Goal: Task Accomplishment & Management: Manage account settings

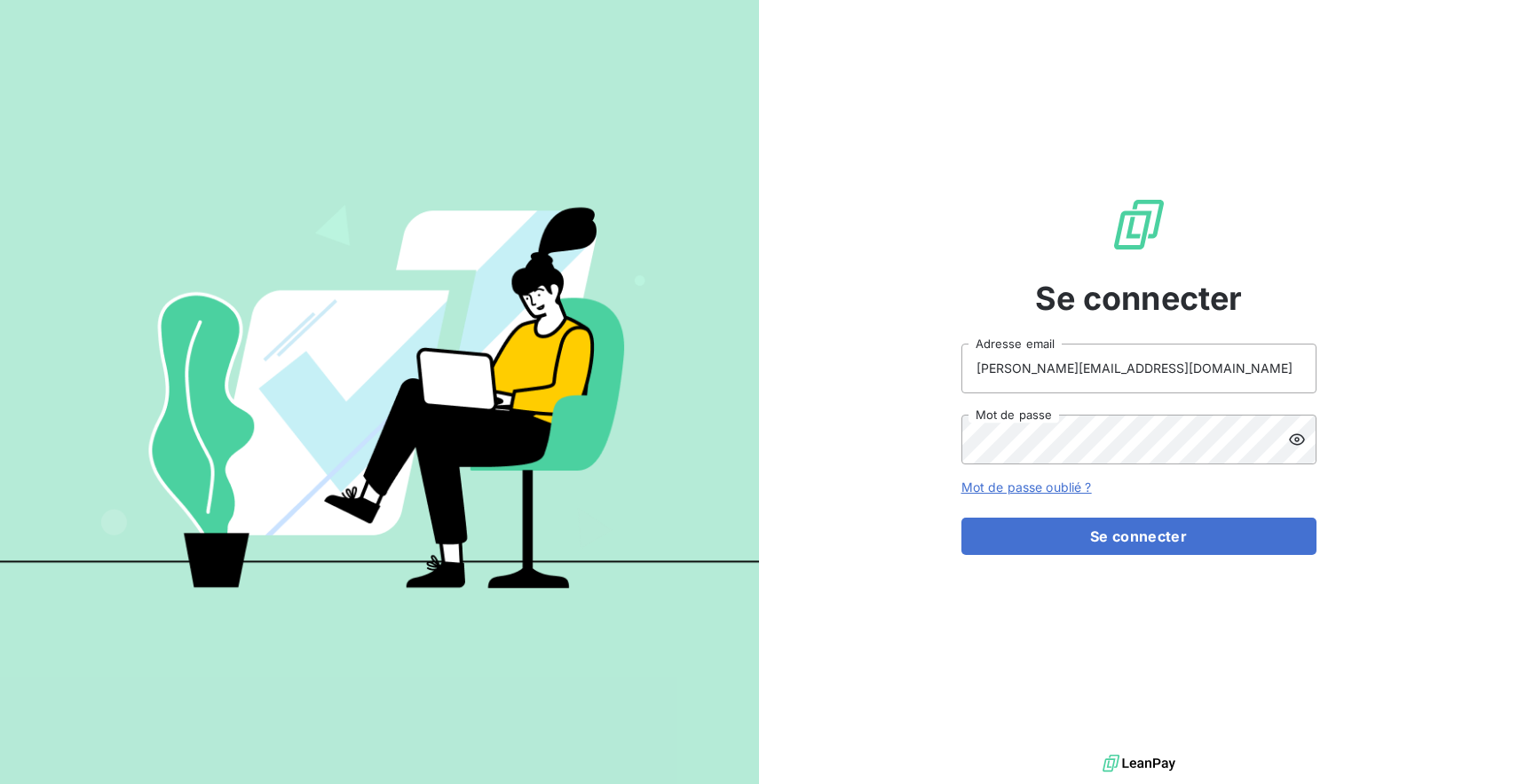
type input "[PERSON_NAME][EMAIL_ADDRESS][DOMAIN_NAME]"
click at [1130, 555] on div "Se connecter [PERSON_NAME][EMAIL_ADDRESS][DOMAIN_NAME] Adresse email Mot de pas…" at bounding box center [1139, 375] width 355 height 750
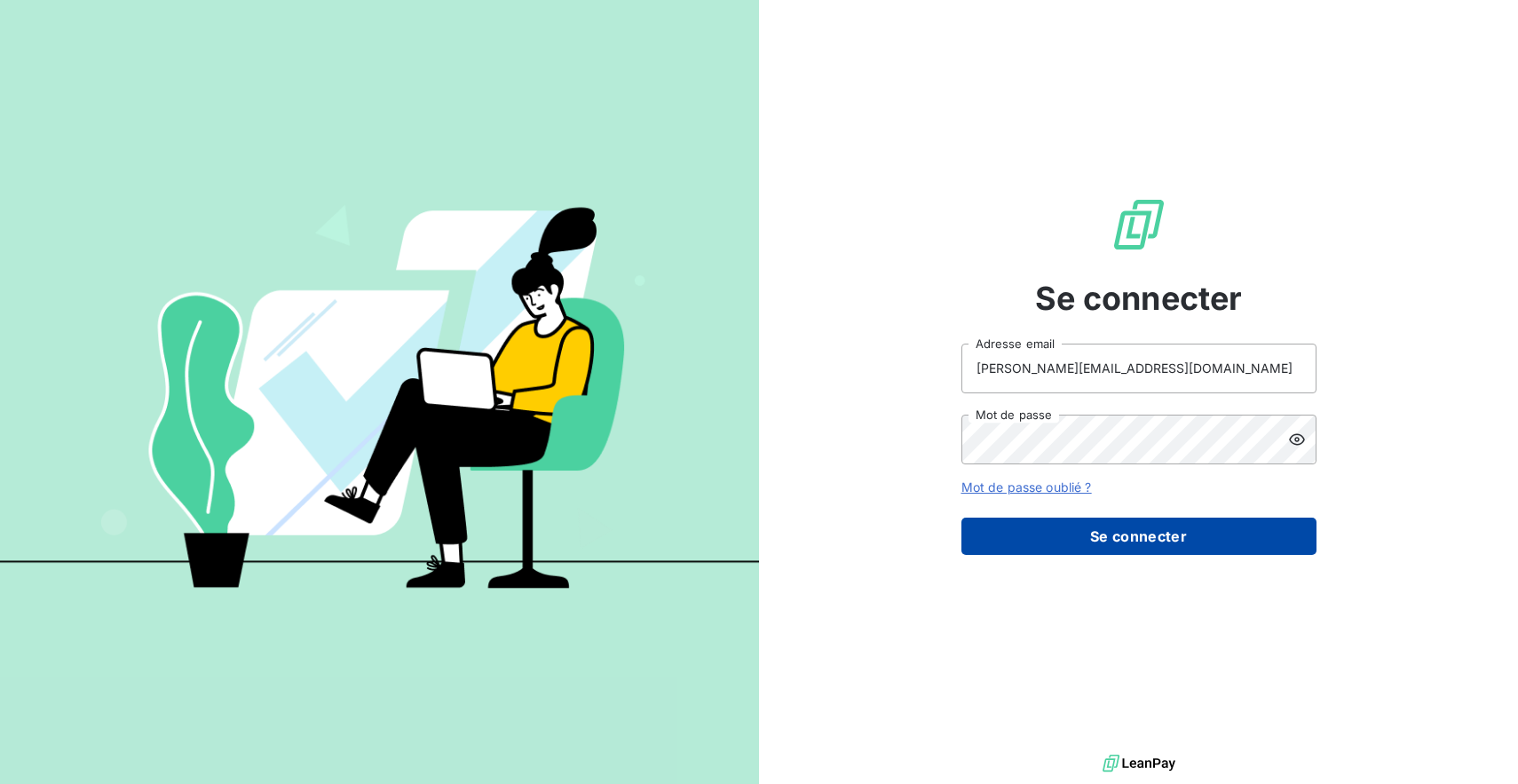
click at [1144, 535] on button "Se connecter" at bounding box center [1139, 536] width 355 height 37
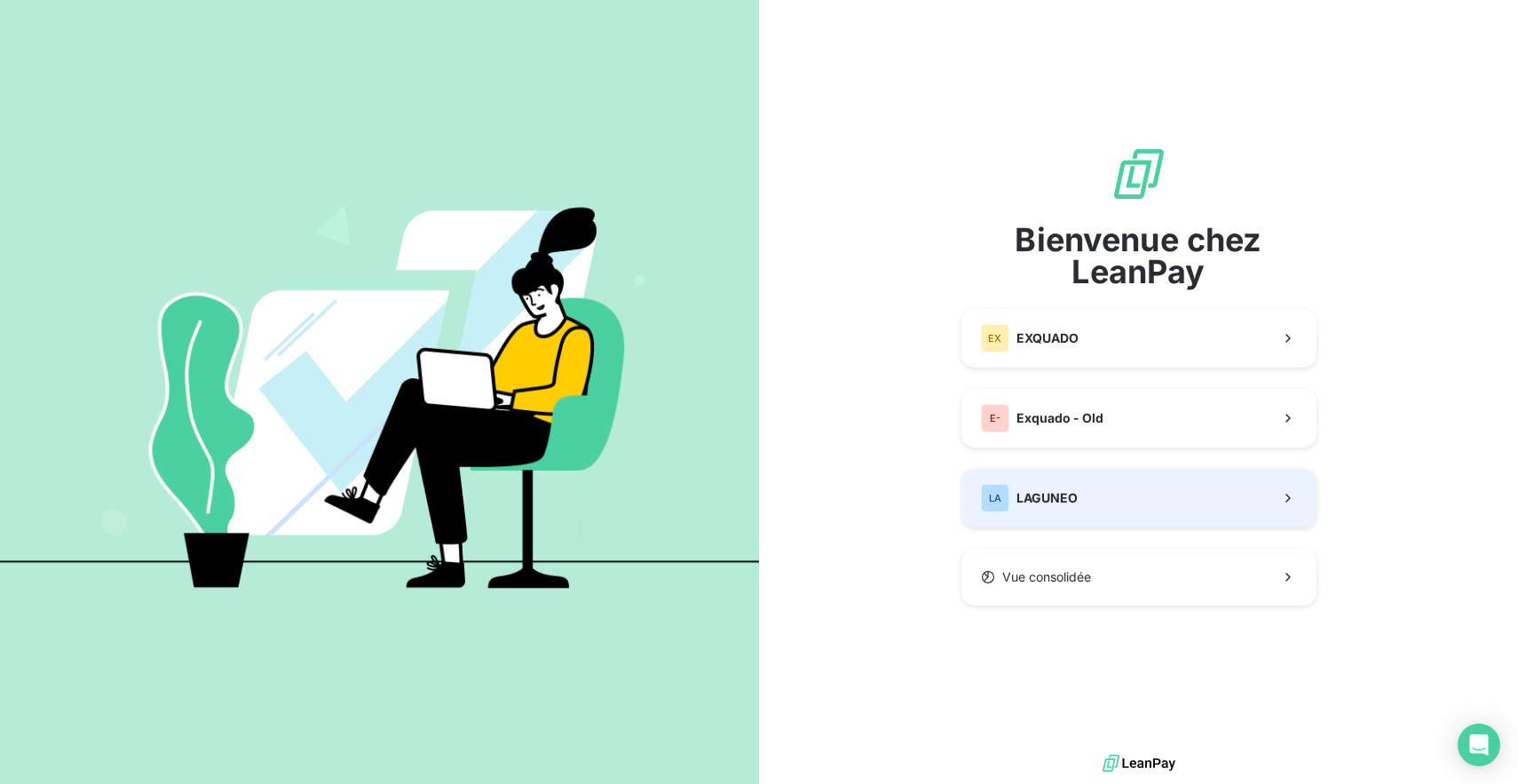
click at [1118, 474] on button "LA LAGUNEO" at bounding box center [1139, 498] width 355 height 58
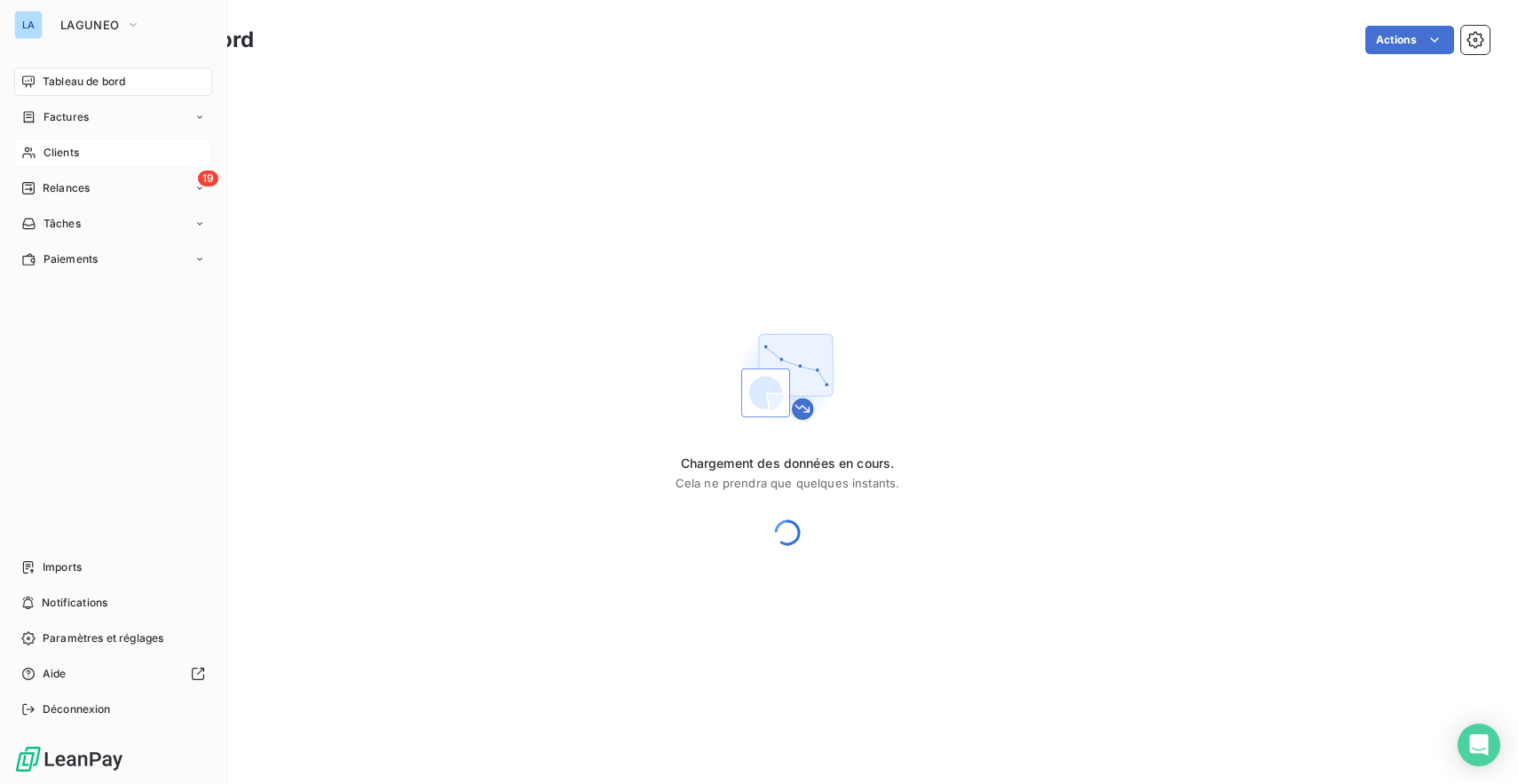
click at [47, 145] on span "Clients" at bounding box center [61, 153] width 35 height 16
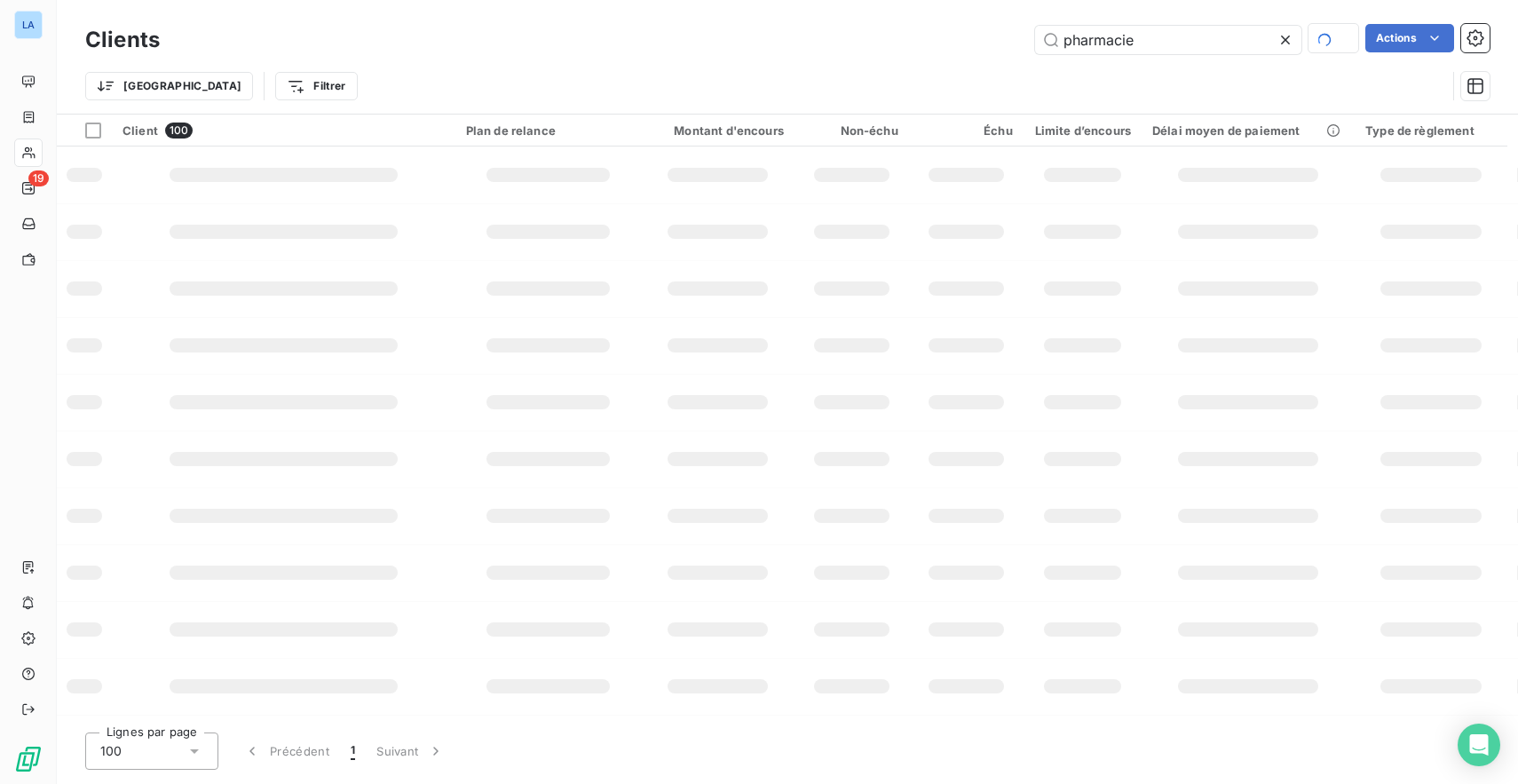
type input "pharmacie"
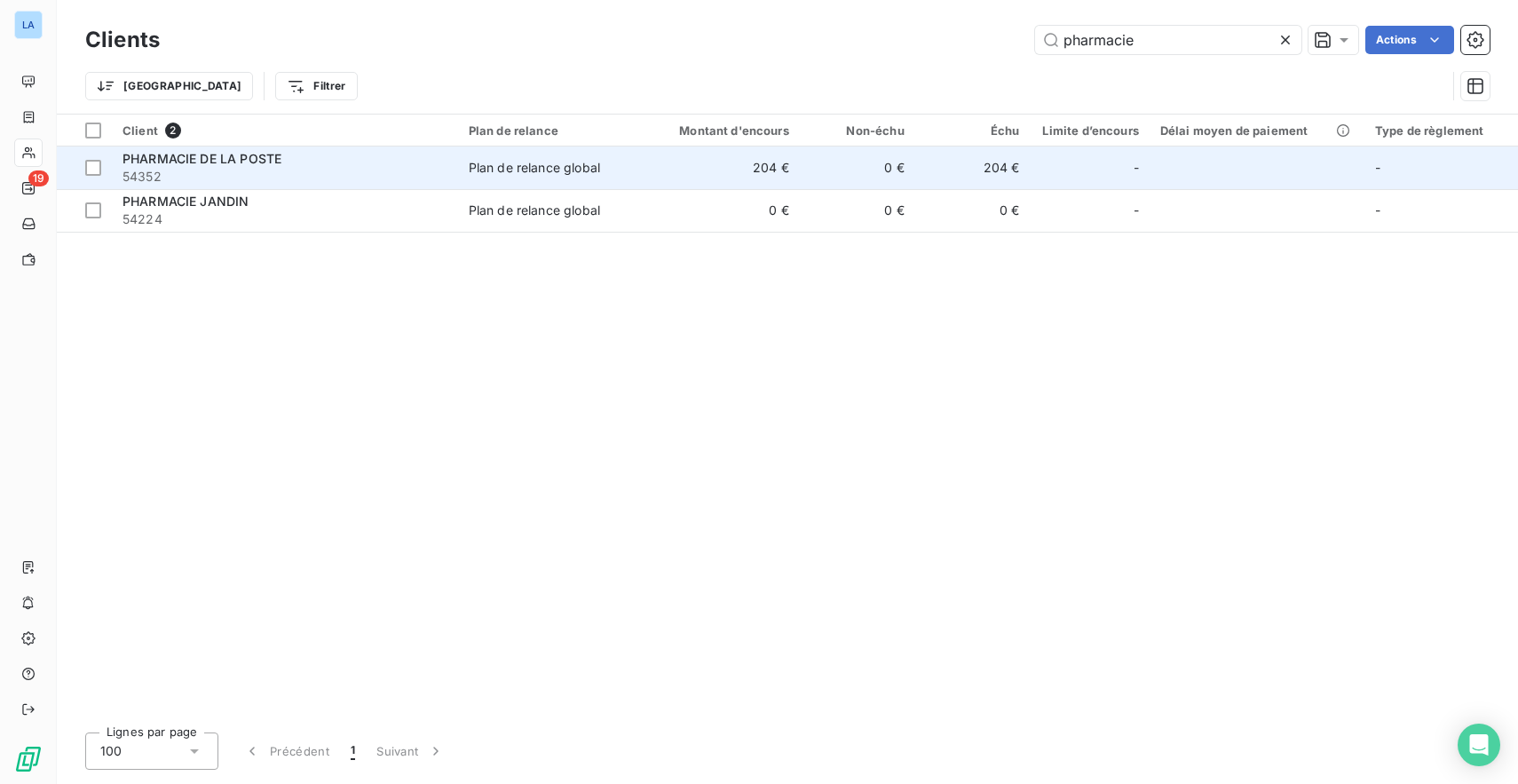
click at [276, 174] on span "54352" at bounding box center [285, 176] width 324 height 18
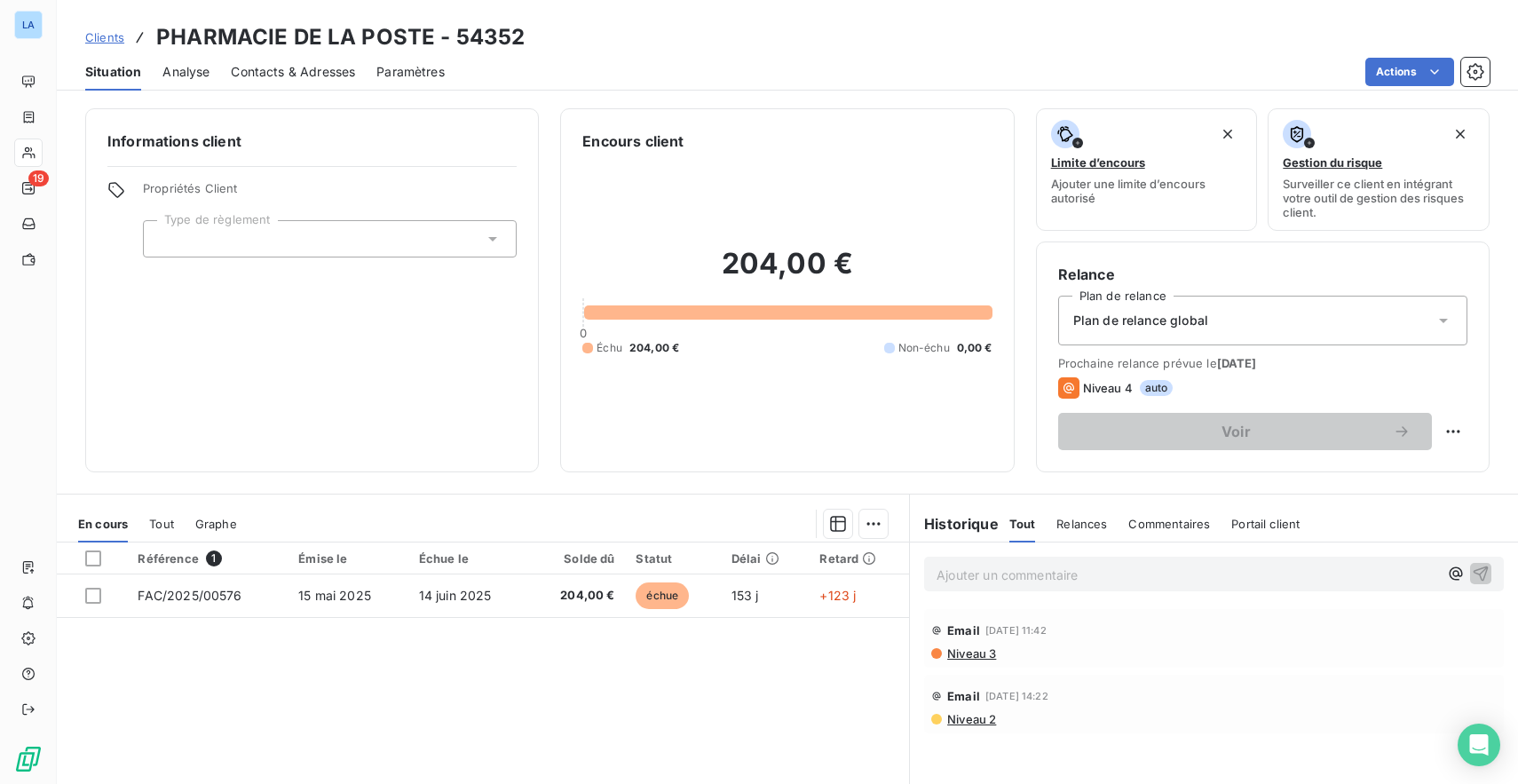
click at [1168, 519] on span "Commentaires" at bounding box center [1169, 523] width 82 height 15
click at [1075, 589] on div "Ajouter un commentaire ﻿" at bounding box center [1214, 574] width 608 height 63
click at [1083, 581] on p "Ajouter un commentaire ﻿" at bounding box center [1187, 575] width 502 height 22
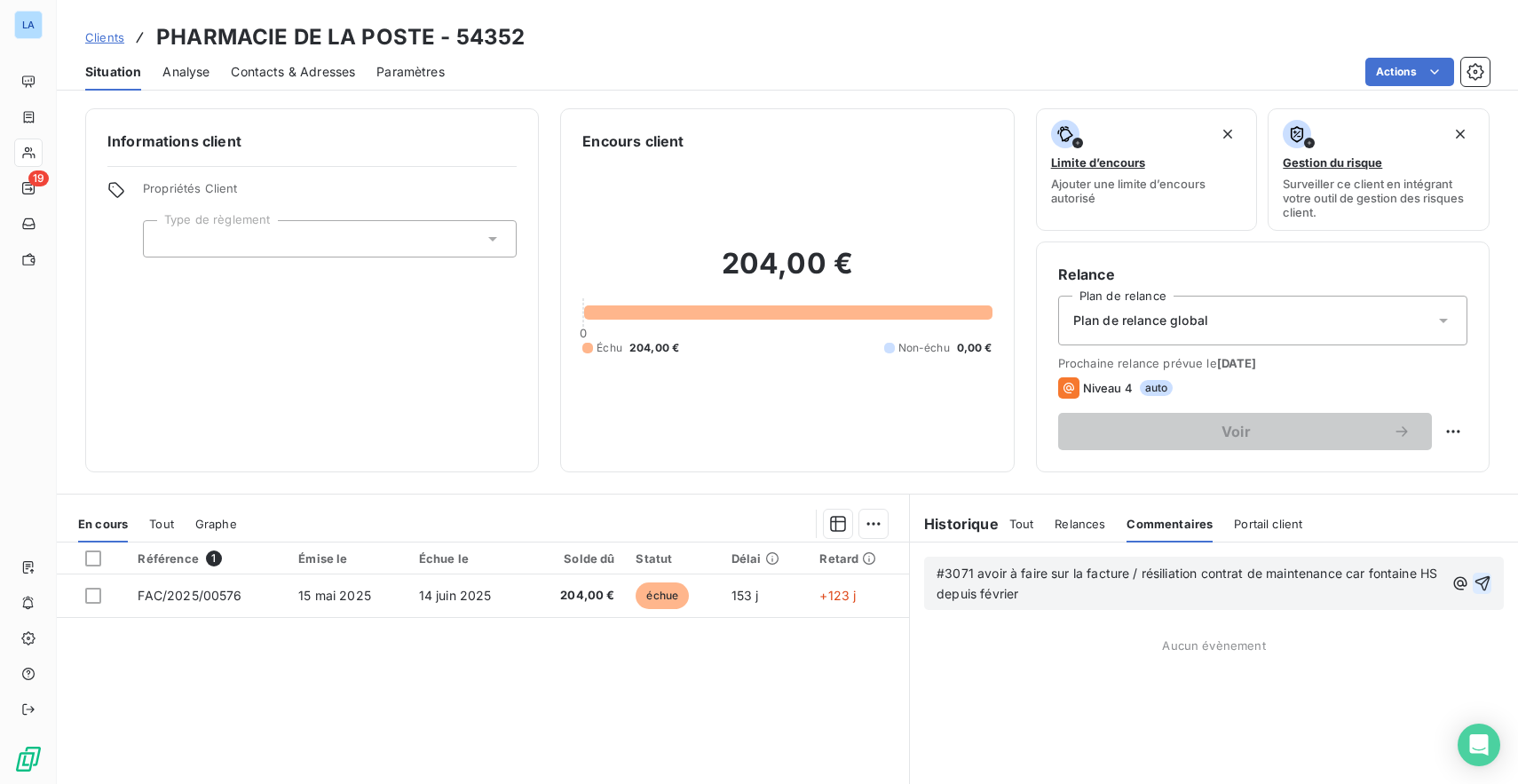
click at [1477, 582] on icon "button" at bounding box center [1483, 583] width 18 height 18
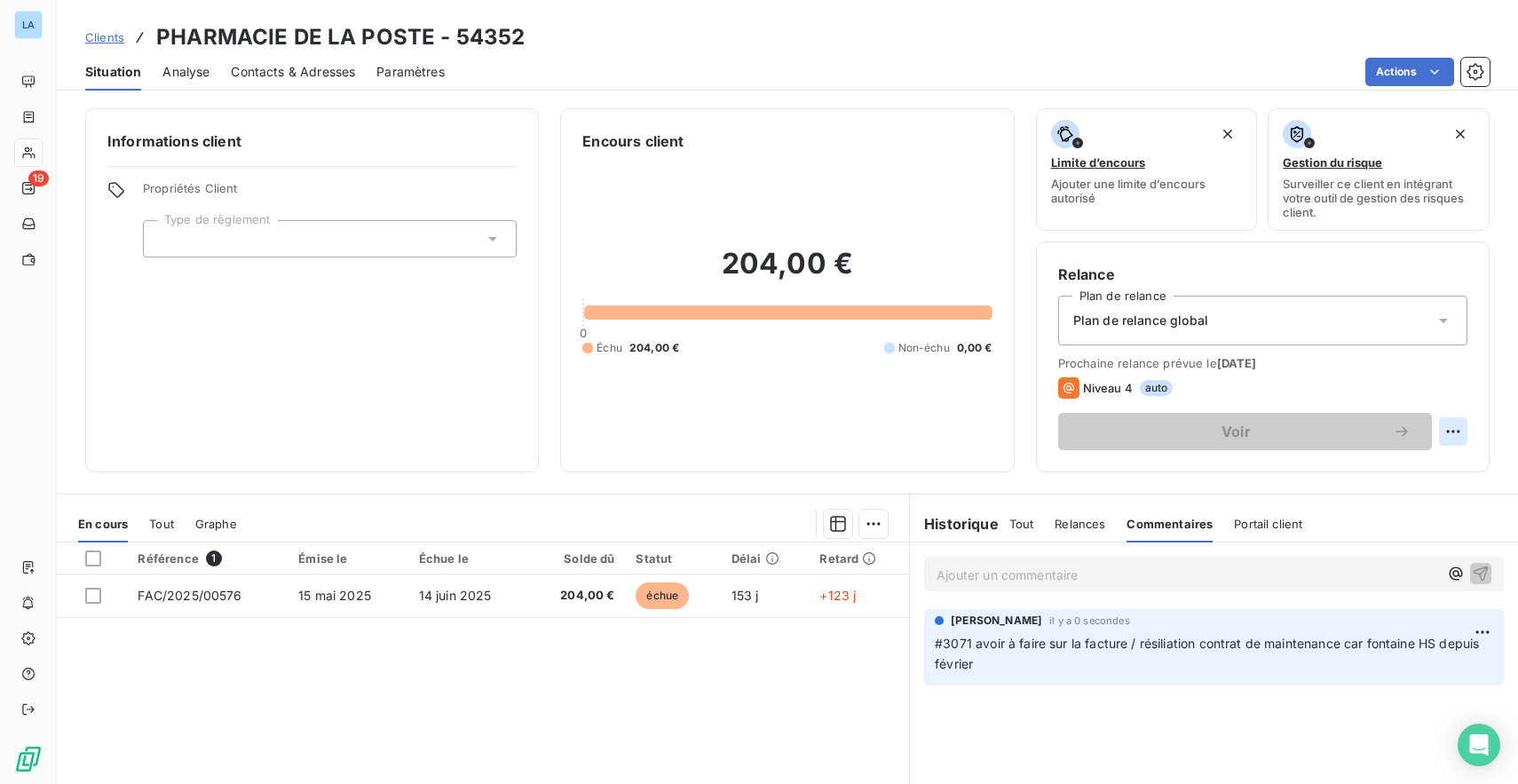
click at [1435, 428] on html "LA 19 Clients PHARMACIE DE LA POSTE - 54352 Situation Analyse Contacts & Adress…" at bounding box center [759, 392] width 1518 height 784
click at [1428, 463] on div "Replanifier cette action" at bounding box center [1367, 469] width 159 height 28
select select "9"
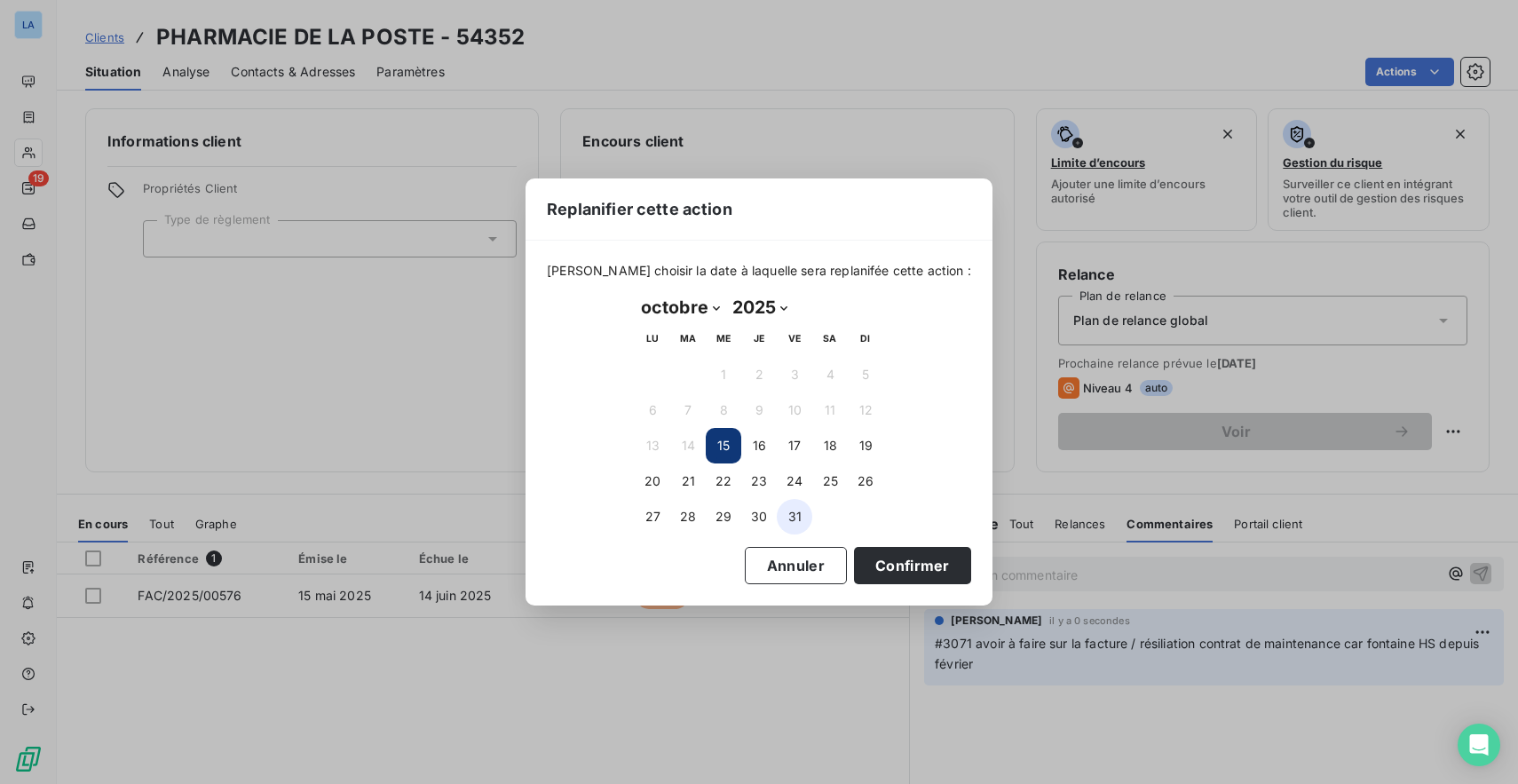
click at [800, 514] on button "31" at bounding box center [794, 516] width 35 height 35
click at [881, 555] on button "Confirmer" at bounding box center [913, 565] width 117 height 37
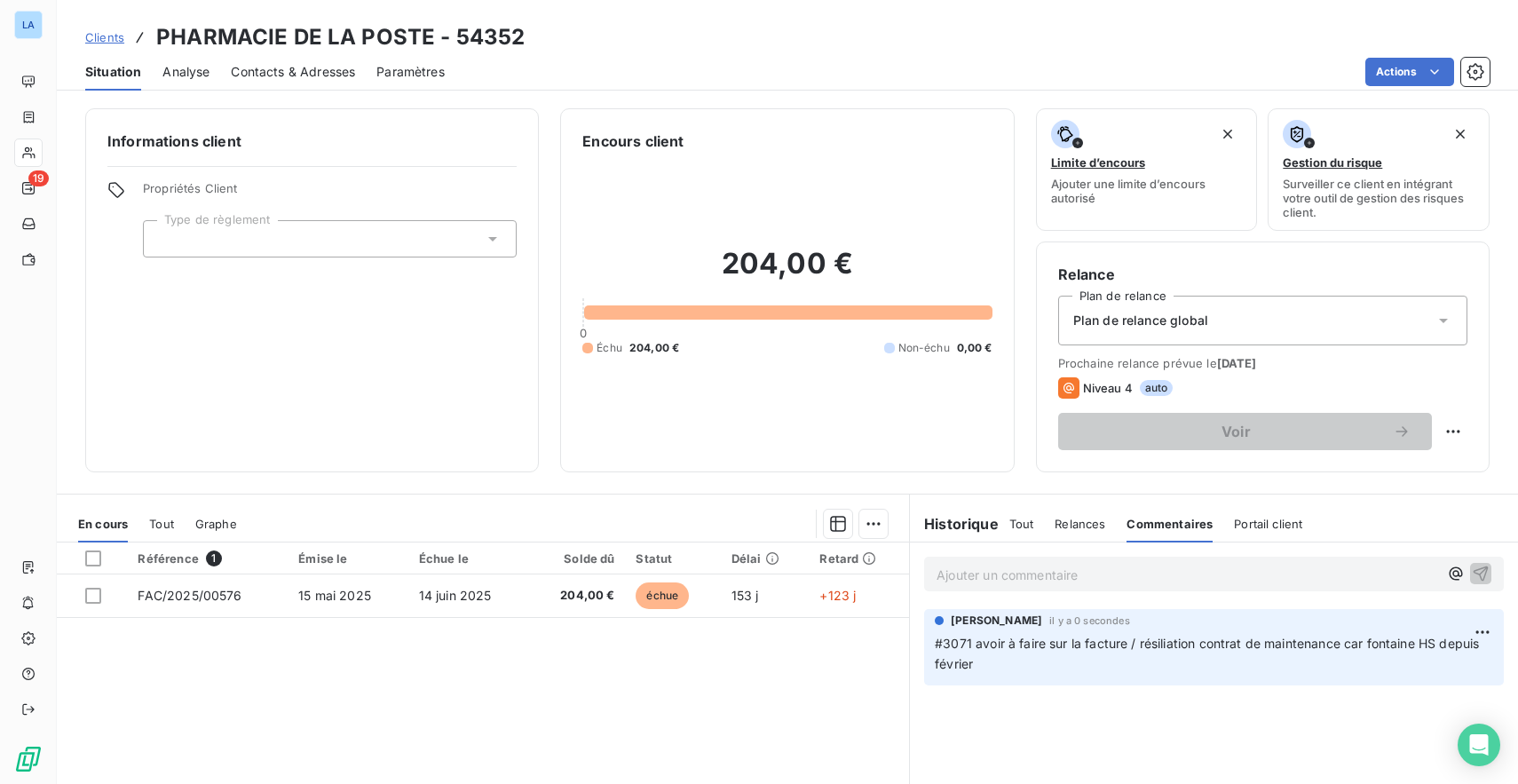
click at [1224, 305] on div "Plan de relance global" at bounding box center [1263, 319] width 409 height 50
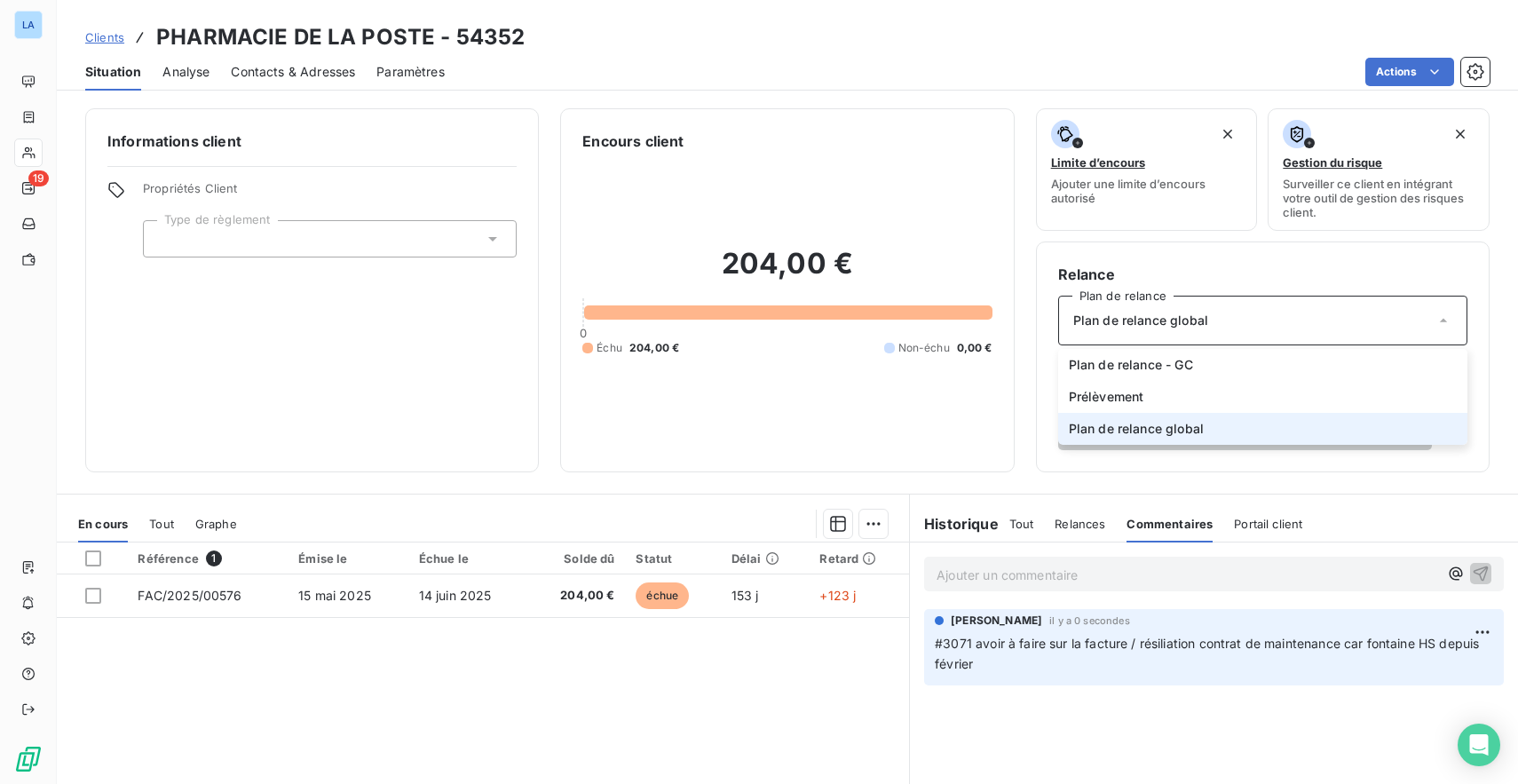
click at [1234, 280] on h6 "Relance" at bounding box center [1263, 275] width 409 height 21
